Goal: Transaction & Acquisition: Purchase product/service

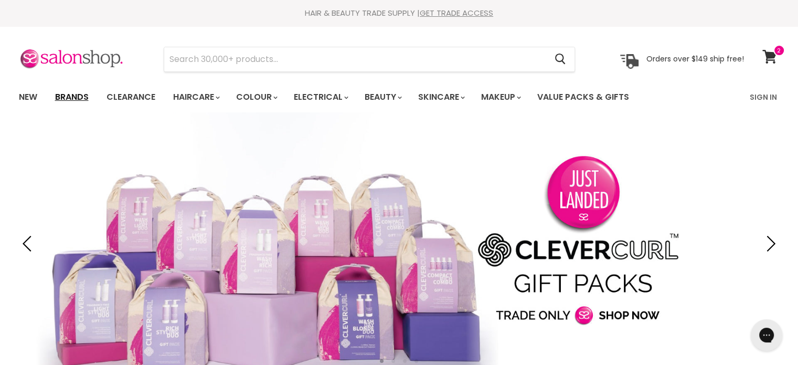
click at [69, 95] on link "Brands" at bounding box center [71, 97] width 49 height 22
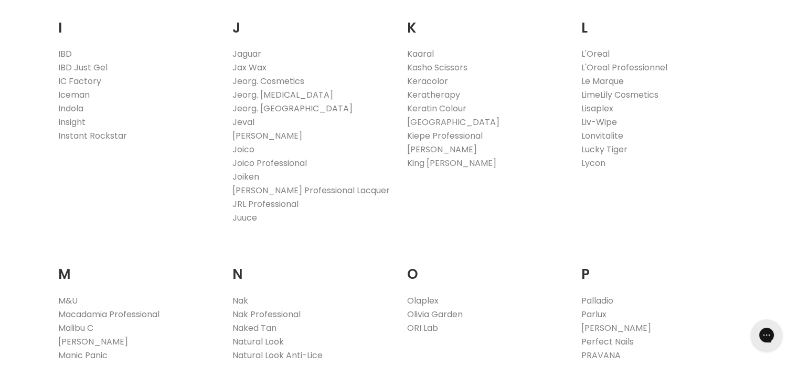
scroll to position [944, 0]
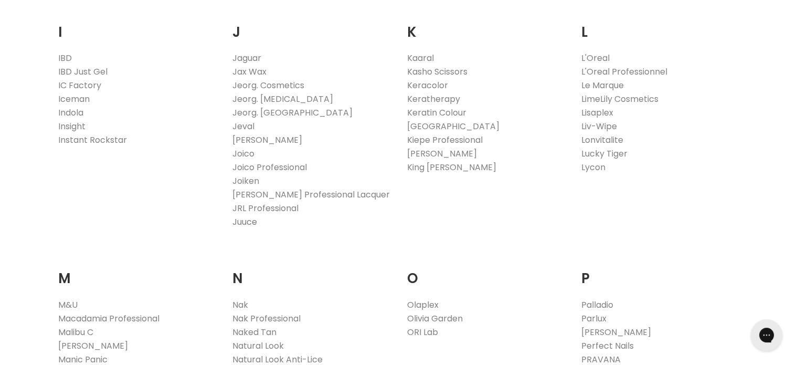
click at [241, 221] on link "Juuce" at bounding box center [244, 222] width 25 height 12
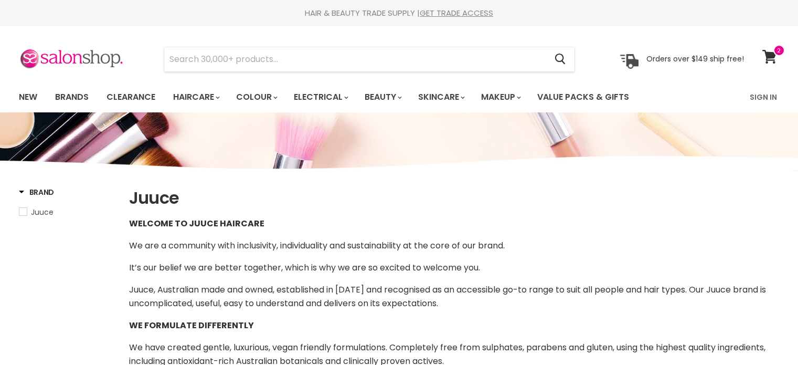
select select "manual"
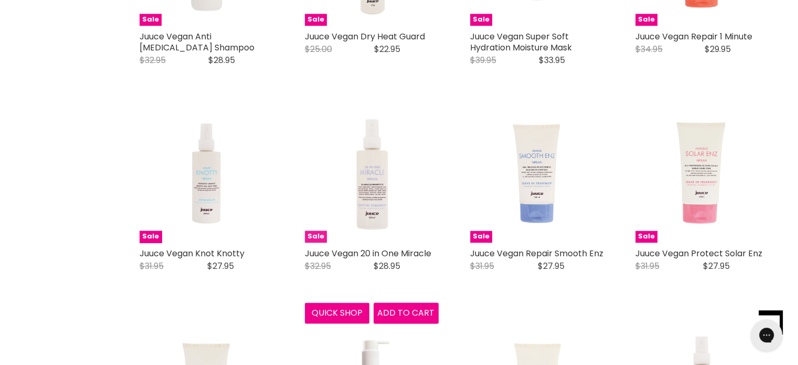
scroll to position [1679, 0]
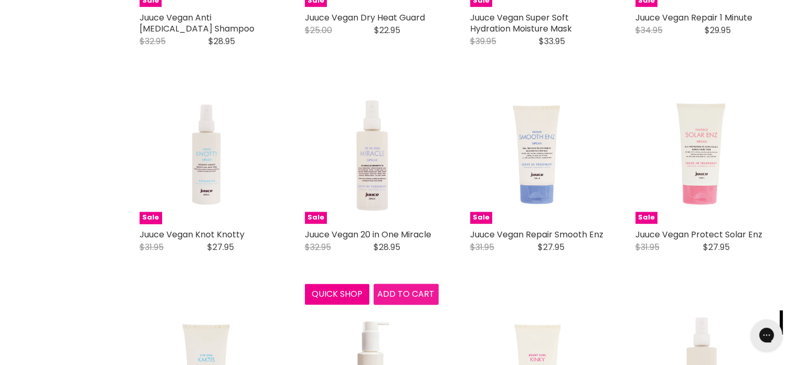
click at [394, 292] on span "Add to cart" at bounding box center [405, 294] width 57 height 12
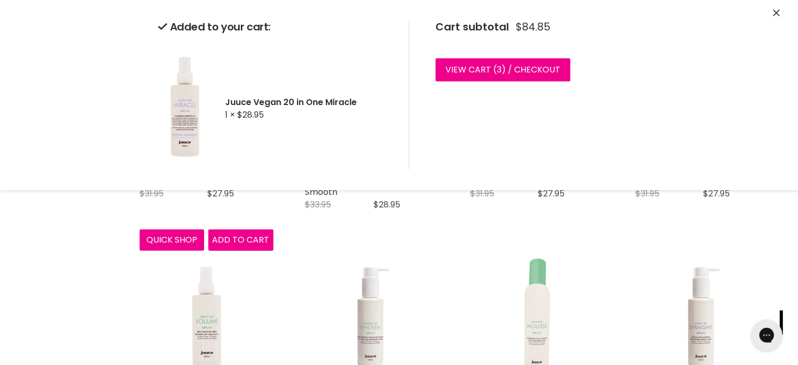
scroll to position [1941, 0]
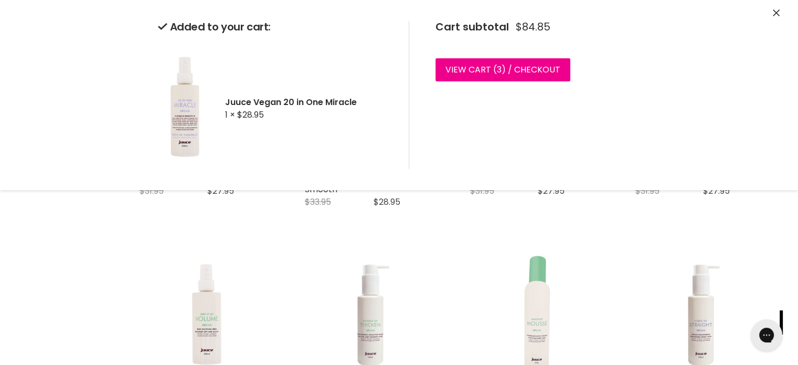
click at [773, 13] on icon "Close" at bounding box center [776, 12] width 7 height 7
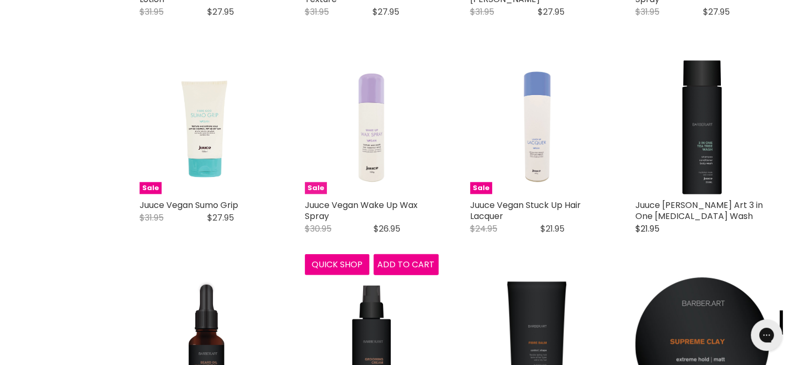
scroll to position [2571, 0]
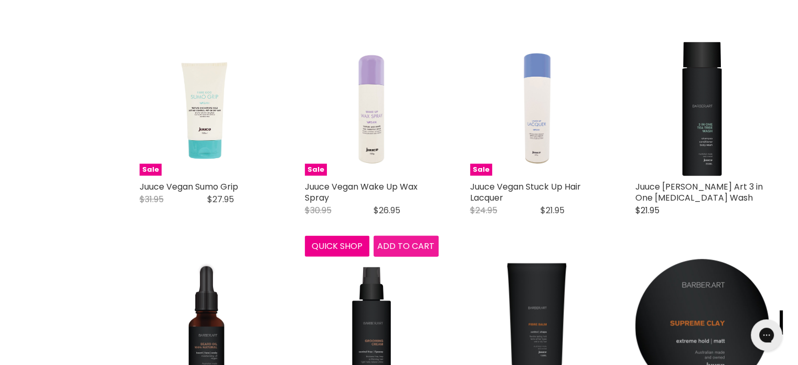
click at [399, 252] on span "Add to cart" at bounding box center [405, 246] width 57 height 12
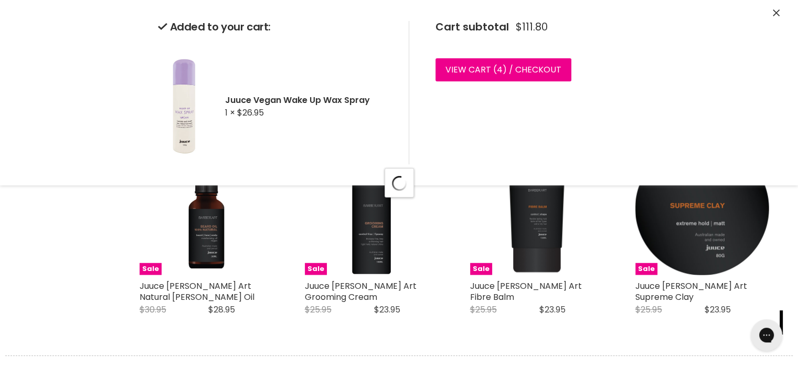
scroll to position [2728, 0]
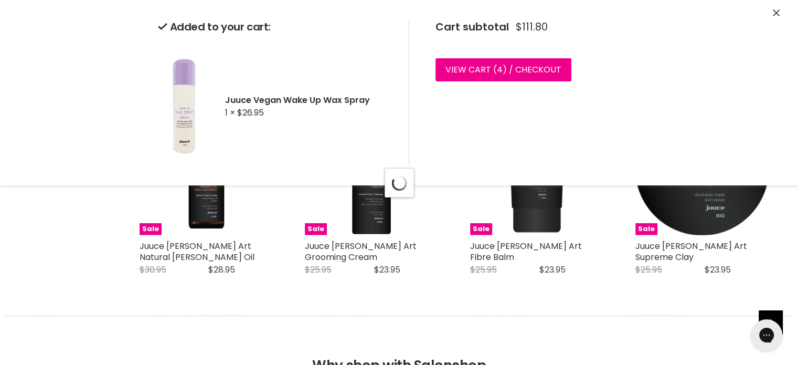
select select "manual"
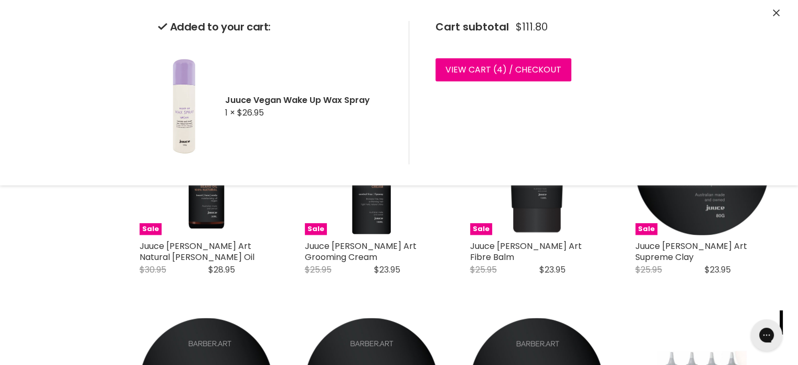
click at [774, 10] on icon "Close" at bounding box center [776, 12] width 7 height 7
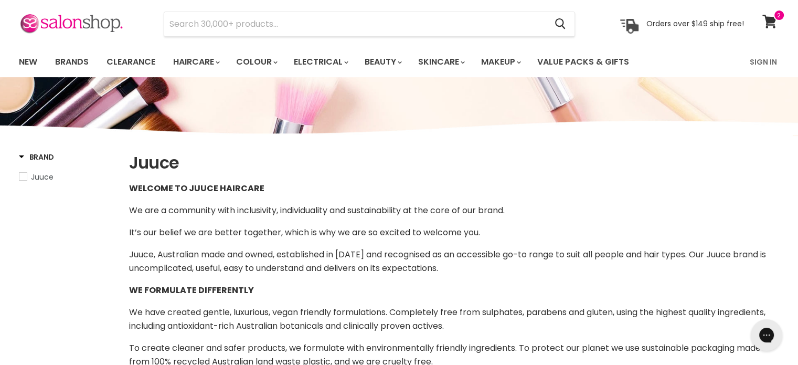
scroll to position [0, 0]
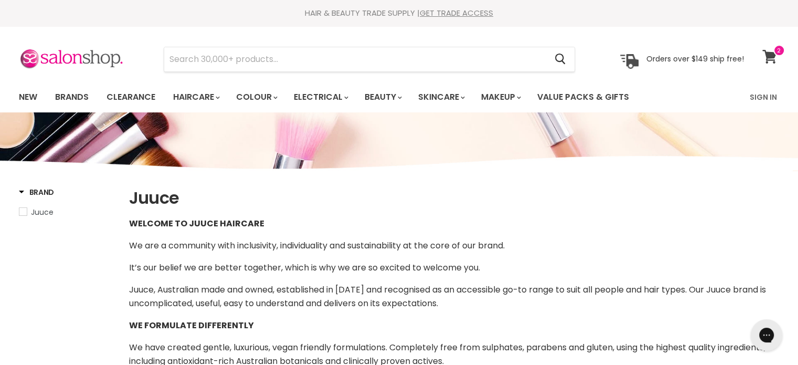
click at [772, 55] on icon at bounding box center [769, 57] width 14 height 14
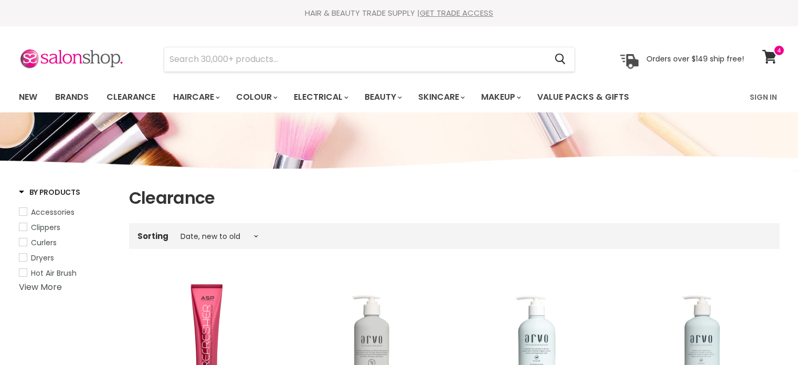
select select "created-descending"
click at [769, 54] on icon at bounding box center [769, 57] width 14 height 14
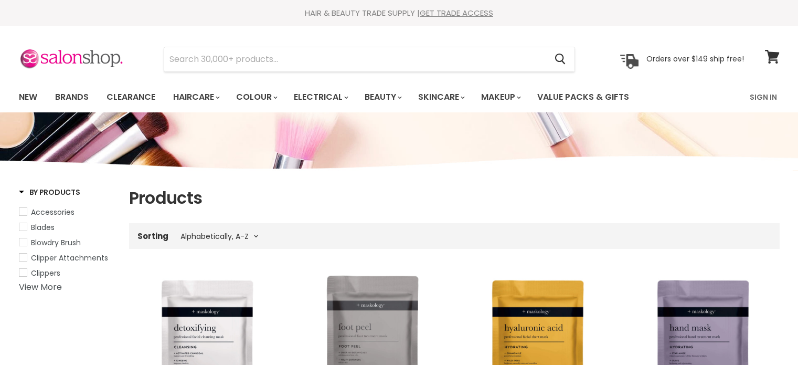
select select "title-ascending"
click at [72, 95] on link "Brands" at bounding box center [71, 97] width 49 height 22
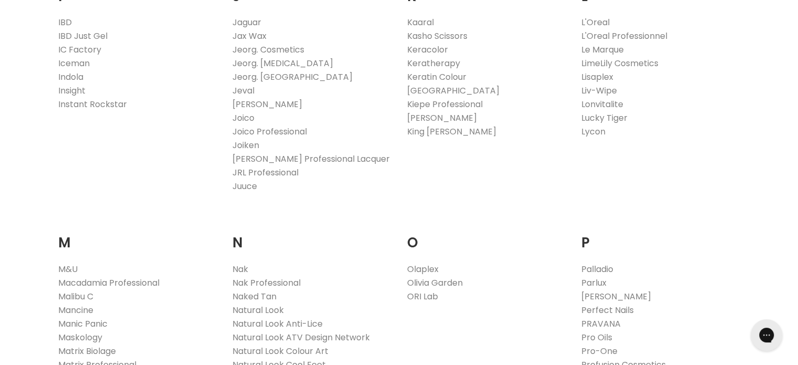
scroll to position [997, 0]
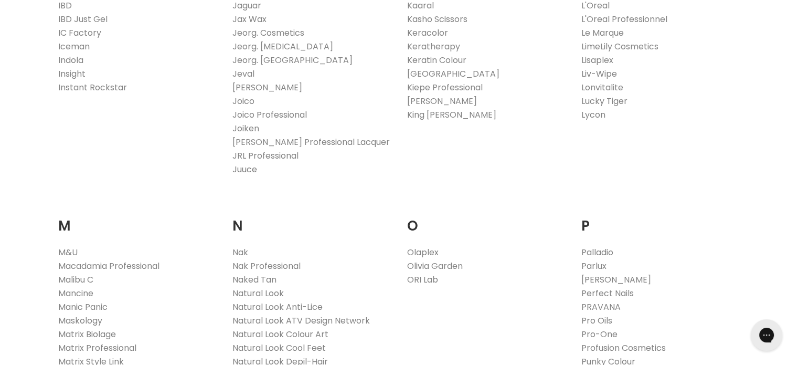
drag, startPoint x: 242, startPoint y: 167, endPoint x: 268, endPoint y: 180, distance: 28.6
click at [241, 167] on link "Juuce" at bounding box center [244, 169] width 25 height 12
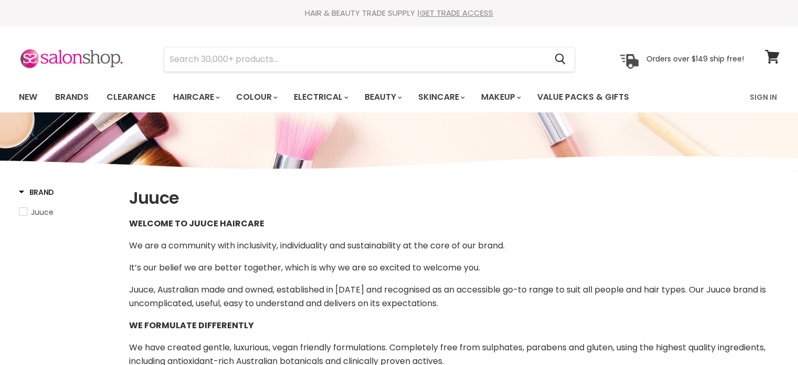
select select "manual"
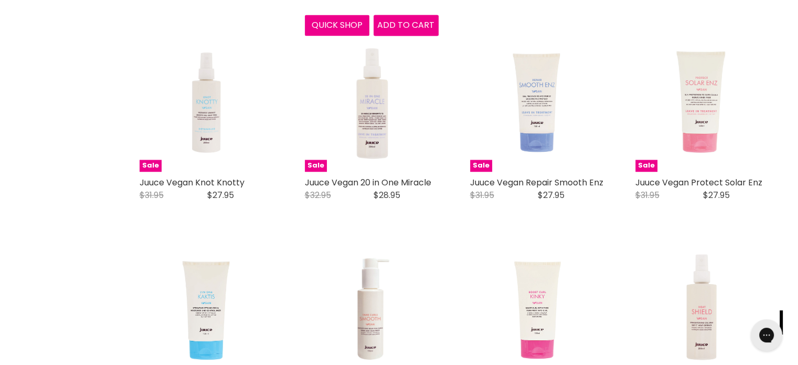
scroll to position [1731, 0]
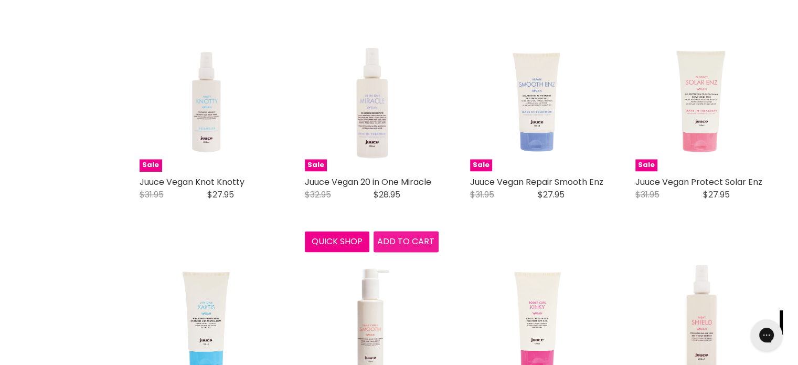
click at [404, 239] on span "Add to cart" at bounding box center [405, 241] width 57 height 12
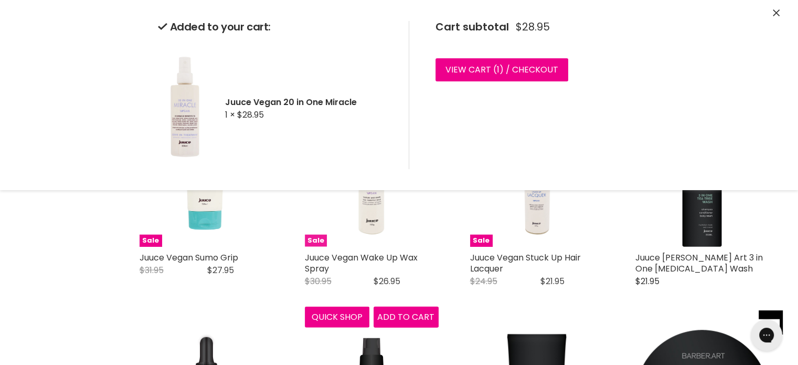
scroll to position [2518, 0]
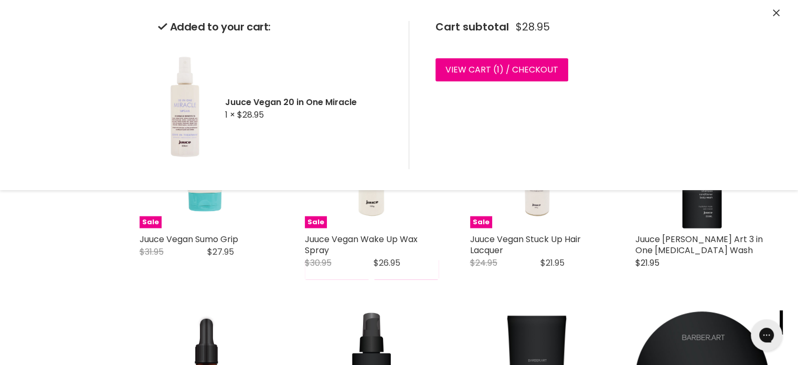
click at [403, 290] on div "Sale Juuce Vegan Wake Up Wax Spray Juuce Original Price $30.95 Current Price $2…" at bounding box center [371, 187] width 155 height 206
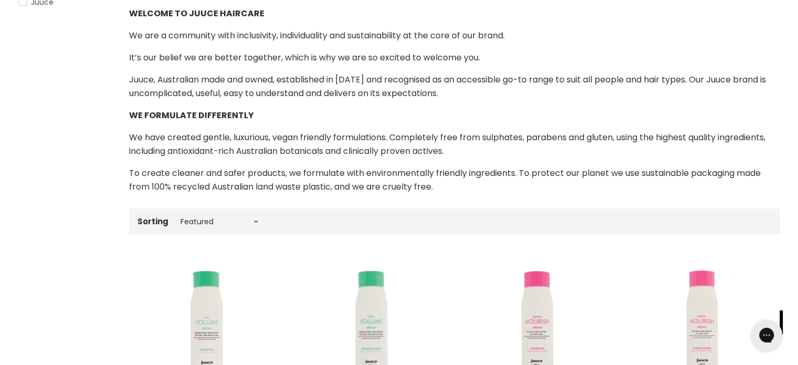
scroll to position [0, 0]
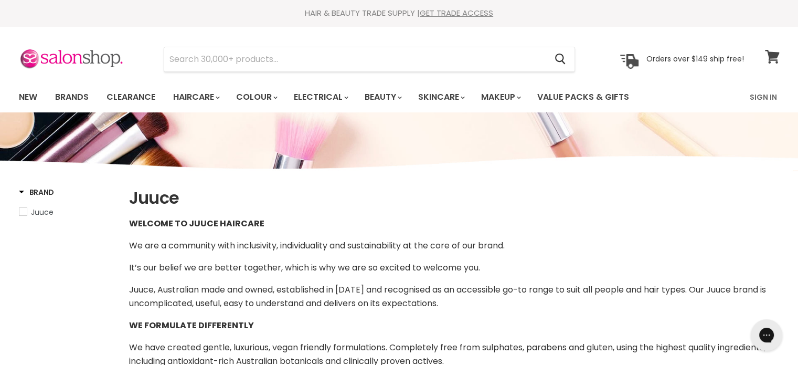
click at [773, 52] on span at bounding box center [779, 51] width 12 height 12
select select "manual"
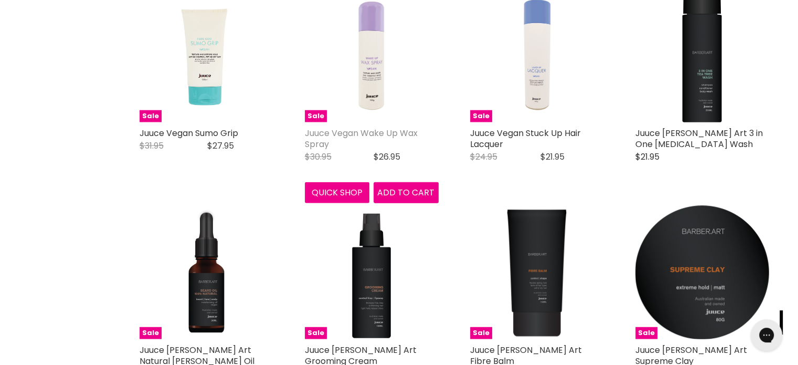
click at [354, 149] on link "Juuce Vegan Wake Up Wax Spray" at bounding box center [361, 138] width 113 height 23
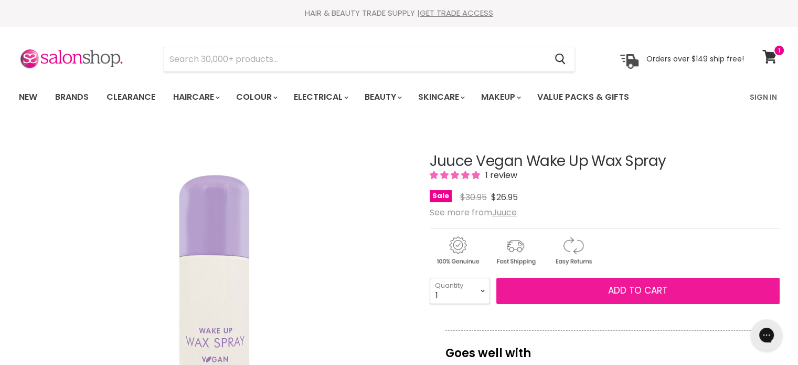
click at [619, 285] on span "Add to cart" at bounding box center [637, 290] width 59 height 13
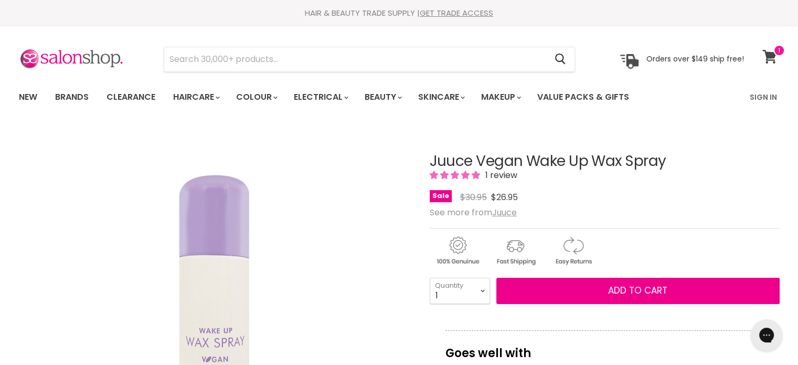
click at [768, 51] on icon at bounding box center [769, 57] width 15 height 14
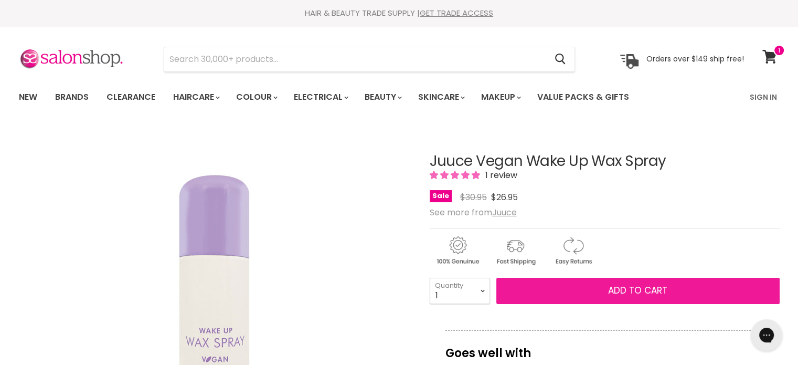
click at [622, 288] on span "Add to cart" at bounding box center [637, 290] width 59 height 13
click at [626, 286] on span "Add to cart" at bounding box center [637, 290] width 59 height 13
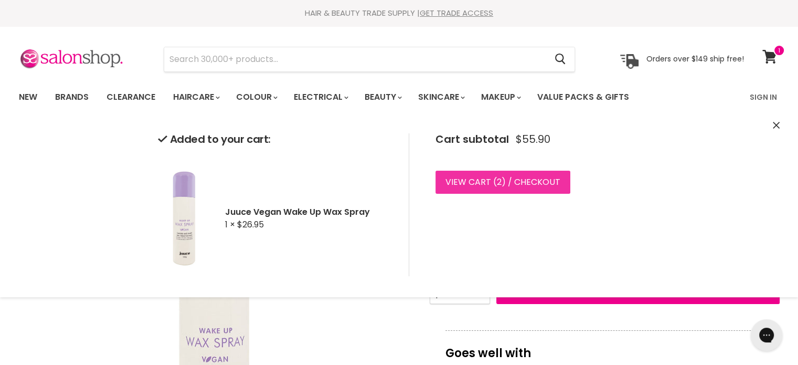
click at [466, 178] on link "View cart ( 2 ) / Checkout" at bounding box center [502, 182] width 135 height 23
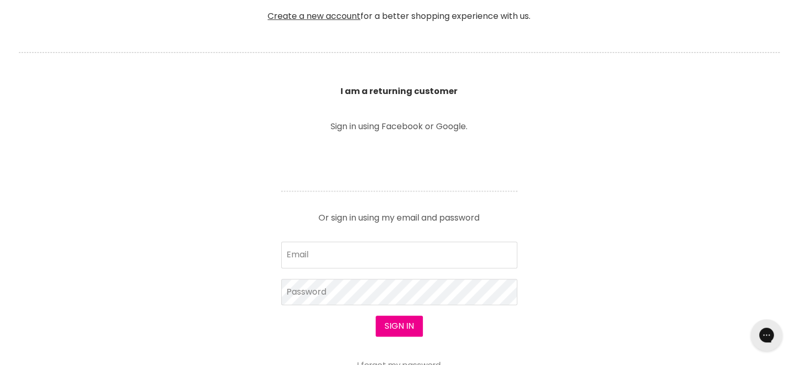
scroll to position [349, 0]
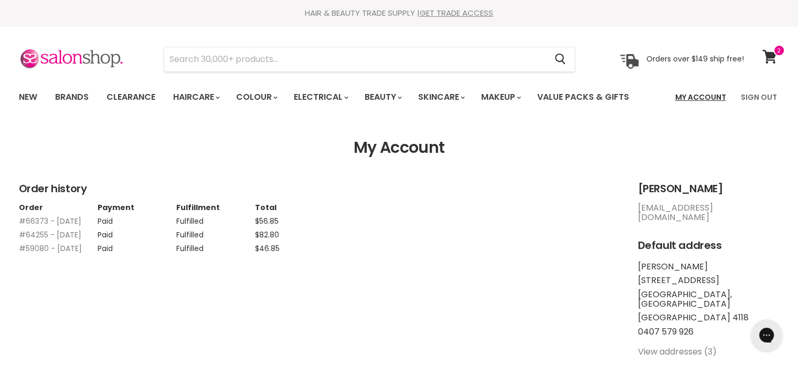
click at [695, 96] on link "My Account" at bounding box center [700, 97] width 63 height 22
click at [771, 55] on icon at bounding box center [769, 57] width 14 height 14
